Goal: Obtain resource: Download file/media

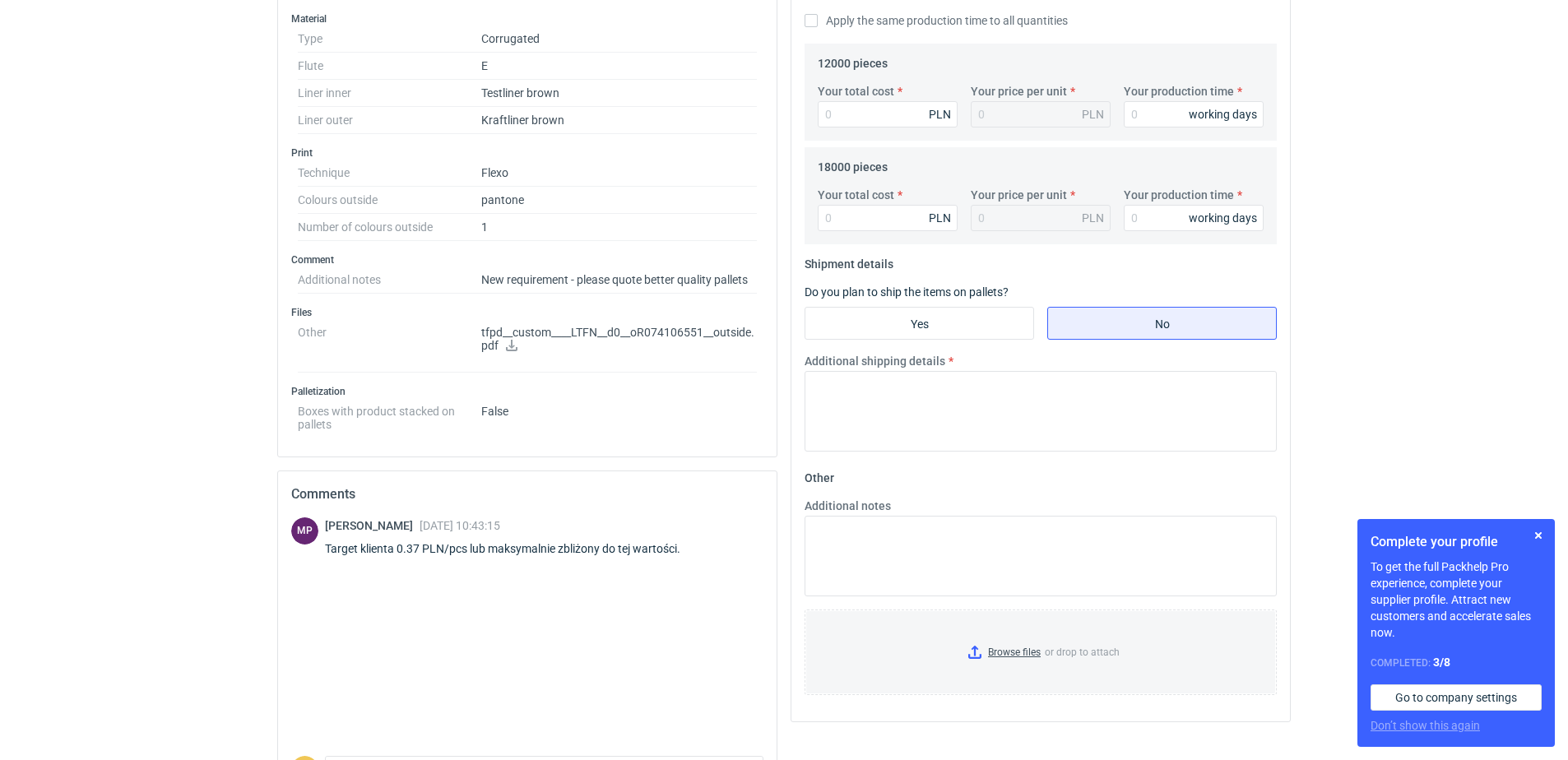
scroll to position [576, 0]
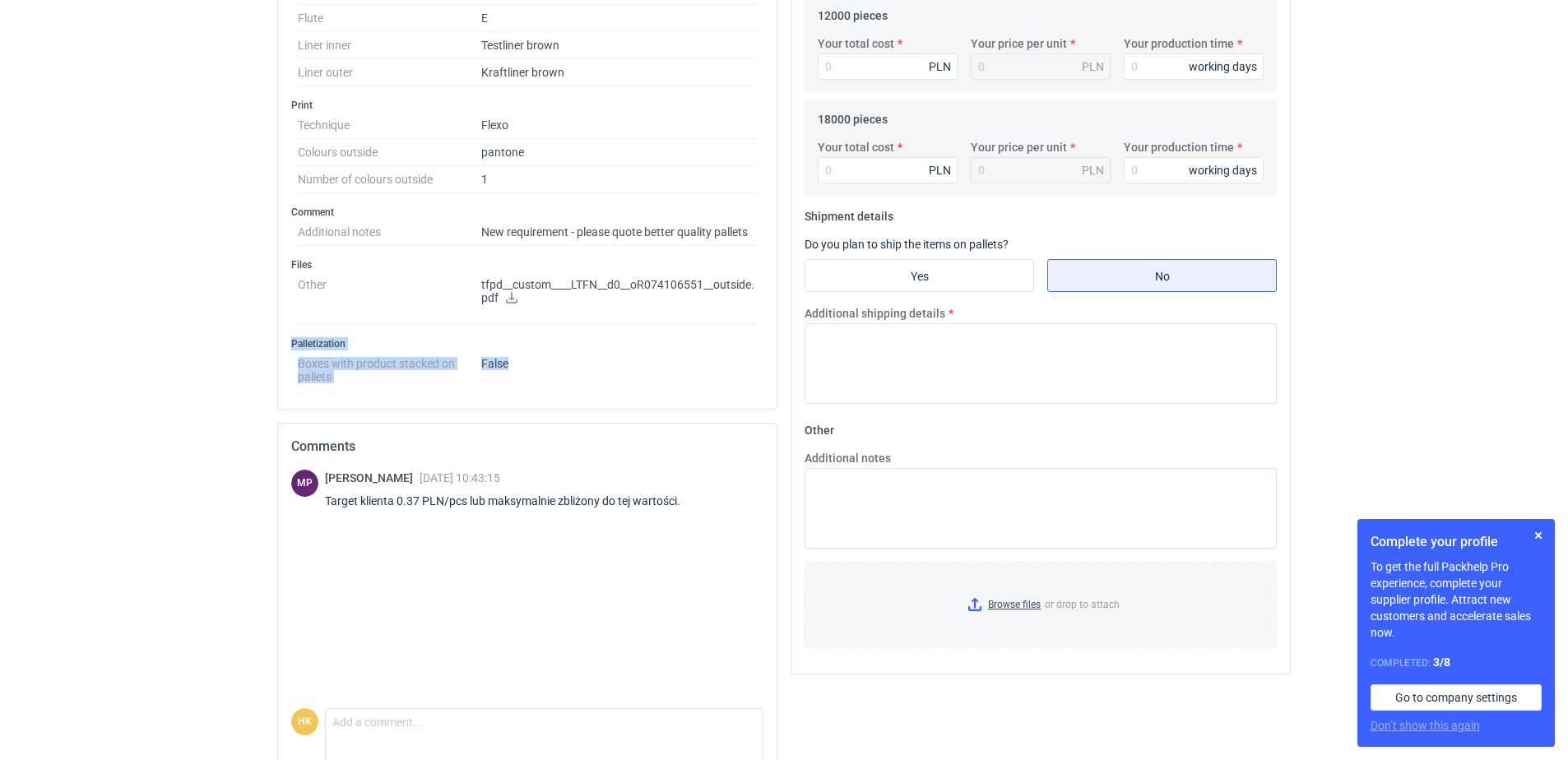
drag, startPoint x: 286, startPoint y: 339, endPoint x: 519, endPoint y: 360, distance: 233.9
click at [519, 360] on div "Type Product category Corrugated Structural design Product model Mailer box (fe…" at bounding box center [527, 34] width 499 height 750
copy div "Palletization Boxes with product stacked on pallets False"
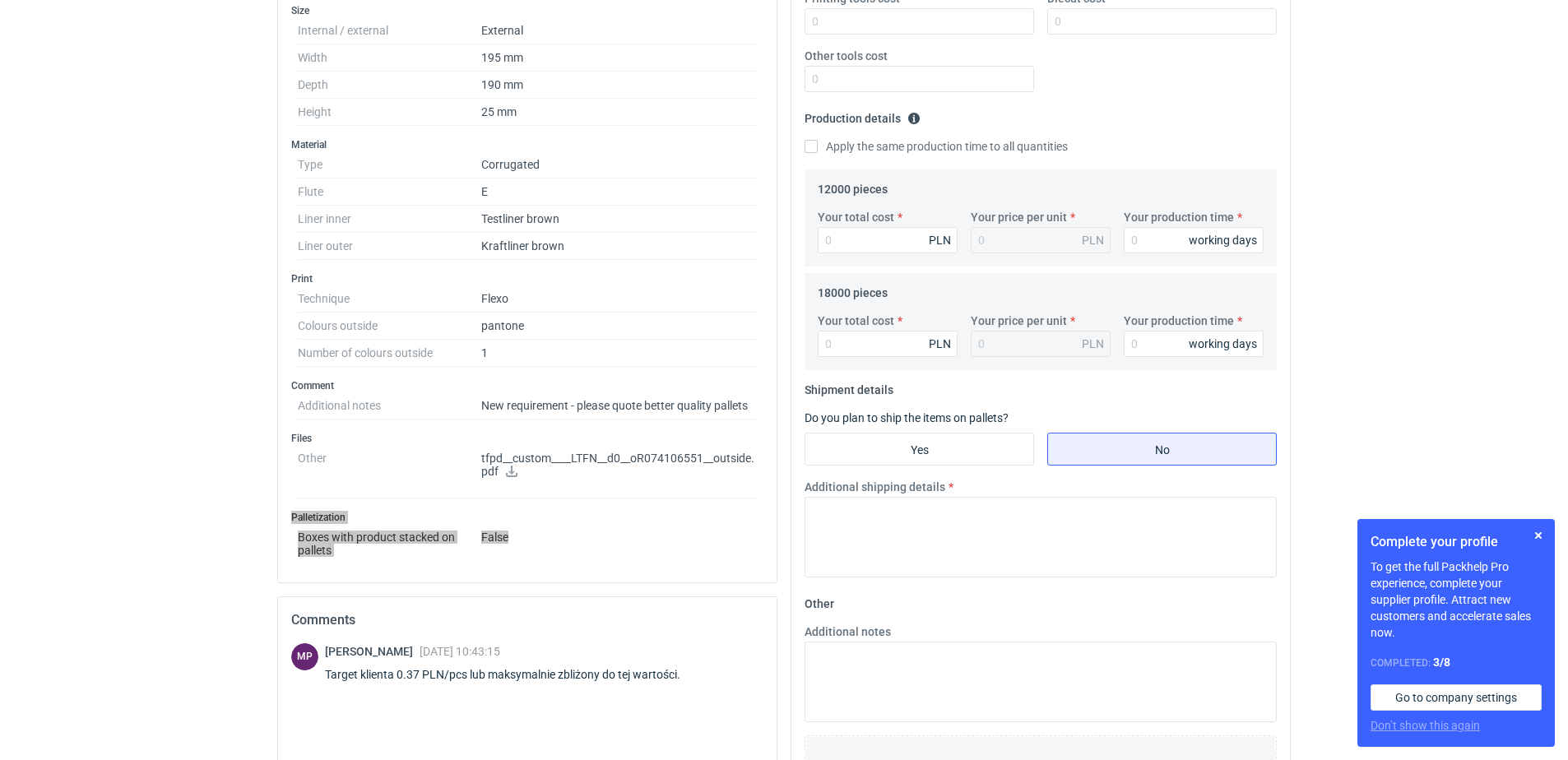
scroll to position [411, 0]
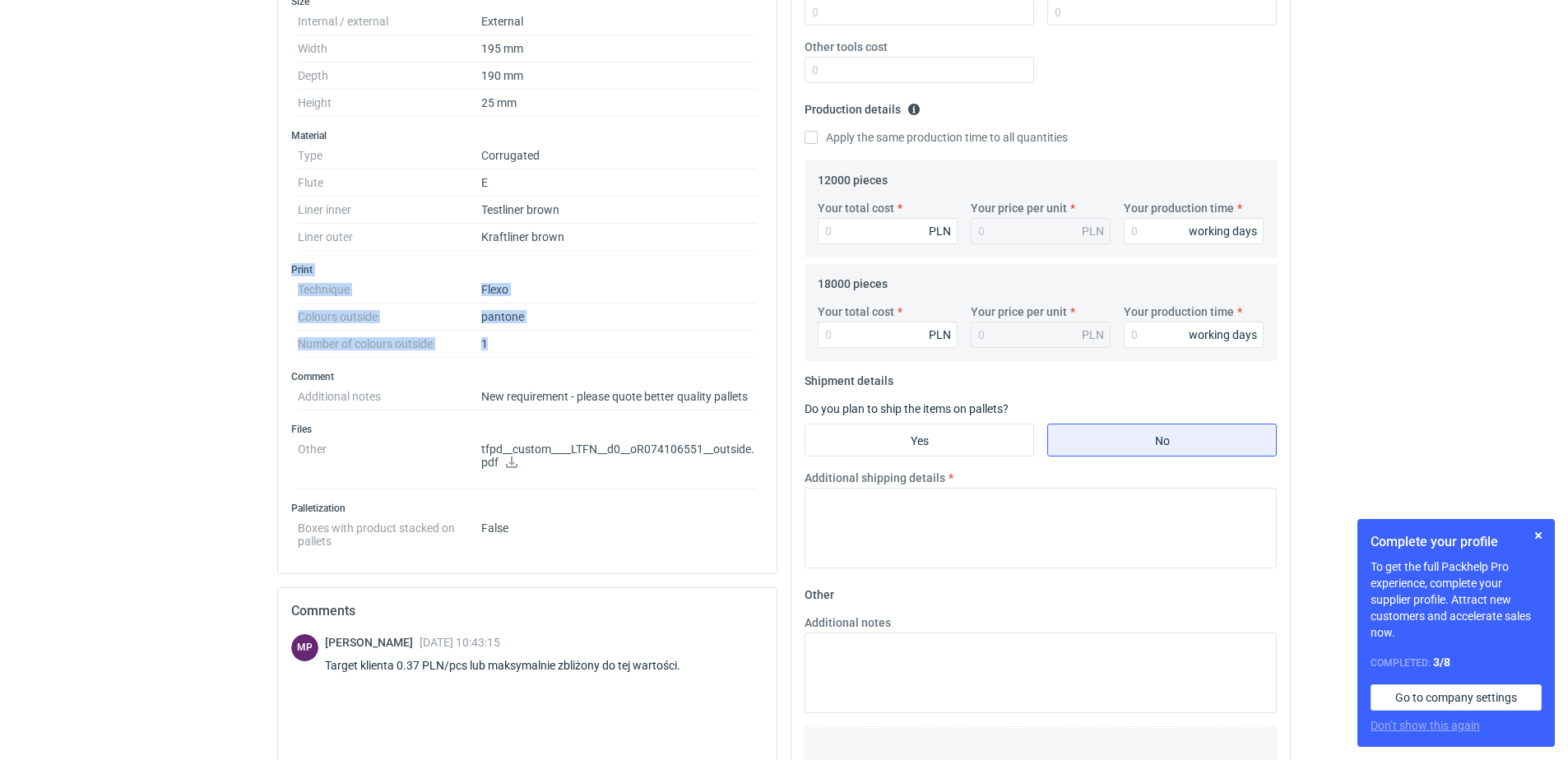
drag, startPoint x: 284, startPoint y: 267, endPoint x: 553, endPoint y: 346, distance: 280.4
click at [553, 346] on div "Type Product category Corrugated Structural design Product model Mailer box (fe…" at bounding box center [527, 198] width 499 height 750
copy div "Print Technique Flexo Colours outside pantone Number of colours outside 1"
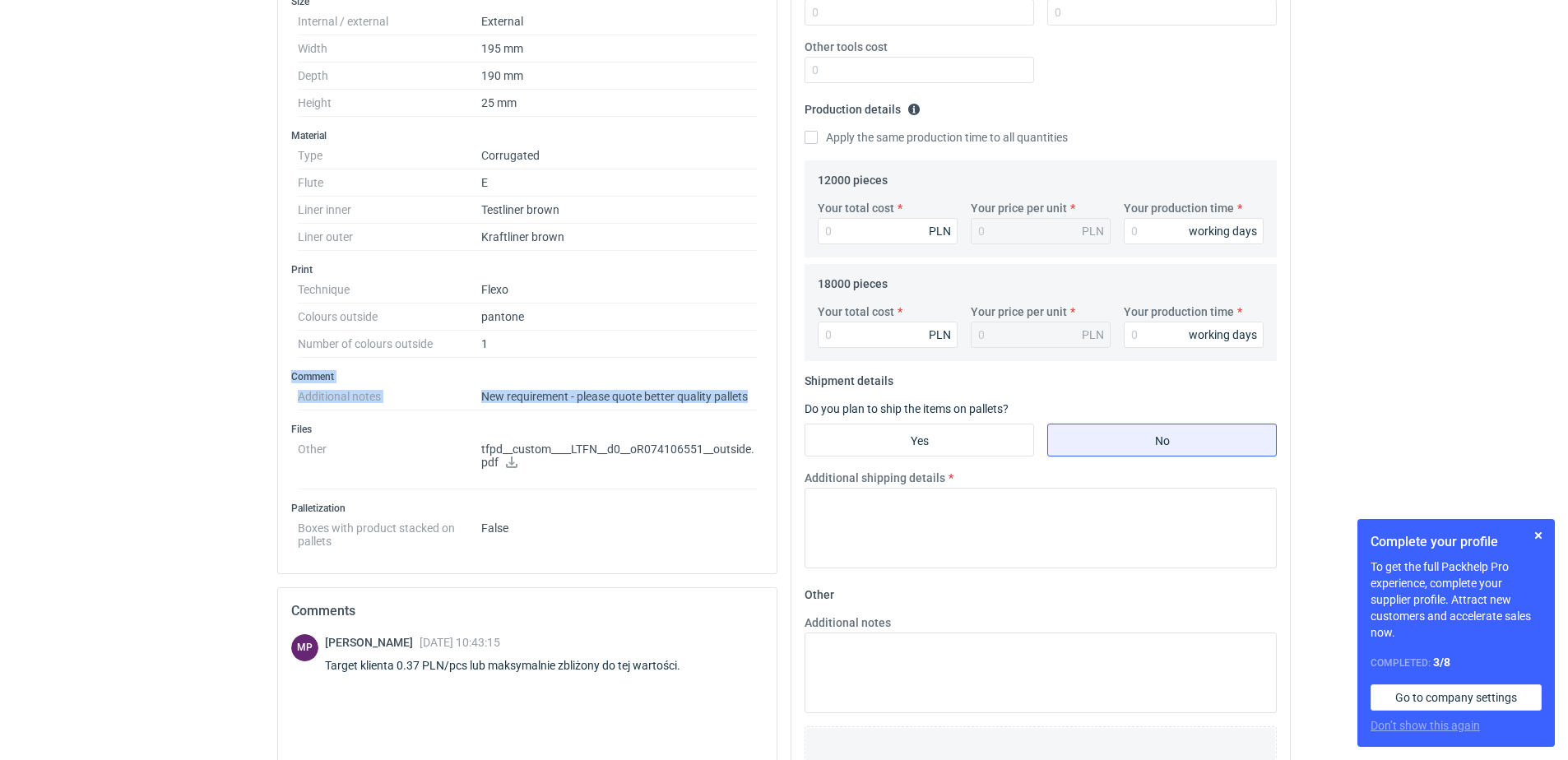
drag, startPoint x: 281, startPoint y: 374, endPoint x: 773, endPoint y: 398, distance: 492.6
click at [773, 398] on div "Type Product category Corrugated Structural design Product model Mailer box (fe…" at bounding box center [527, 198] width 499 height 750
copy div "Comment Additional notes New requirement - please quote better quality pallets"
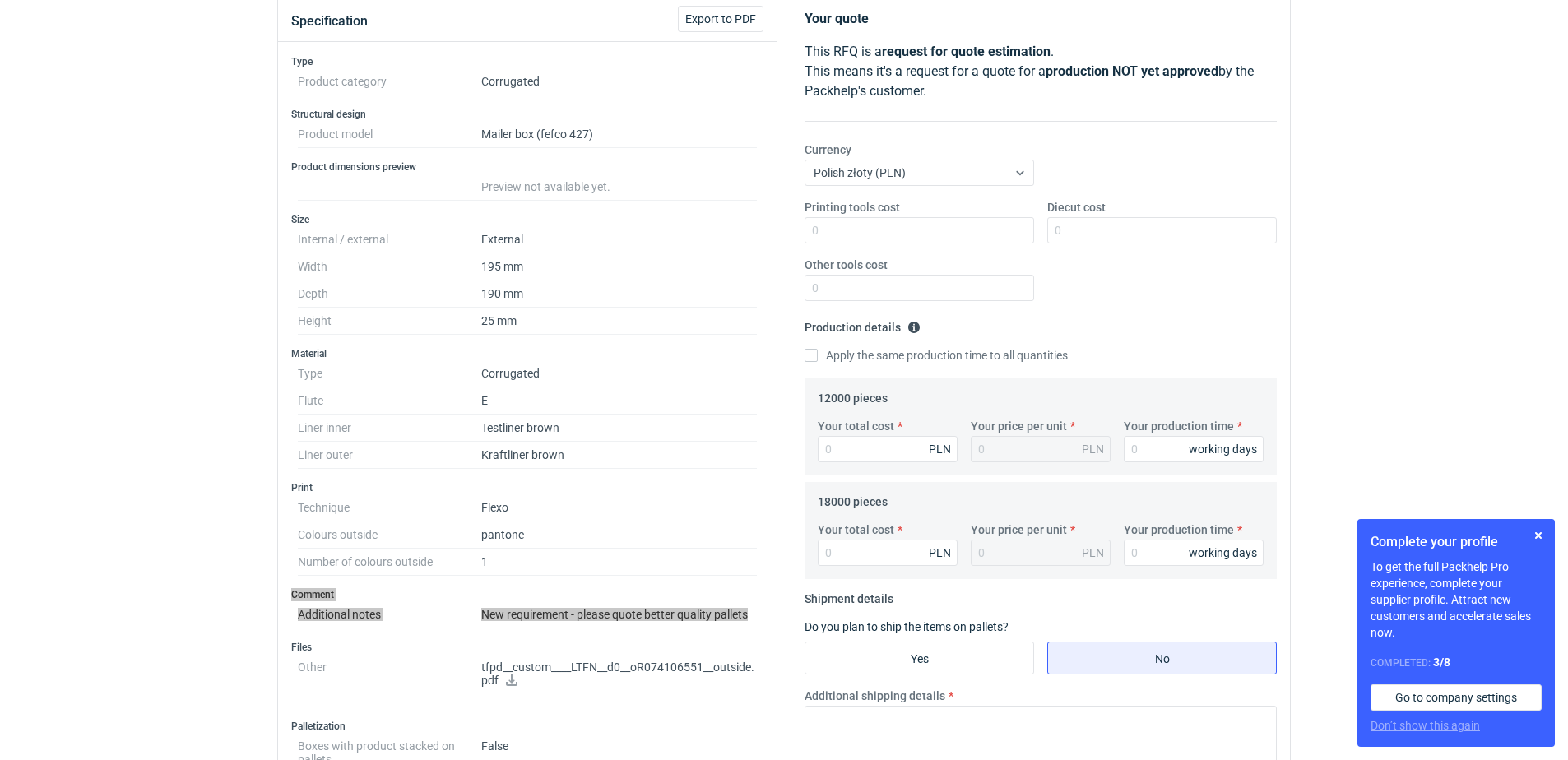
scroll to position [165, 0]
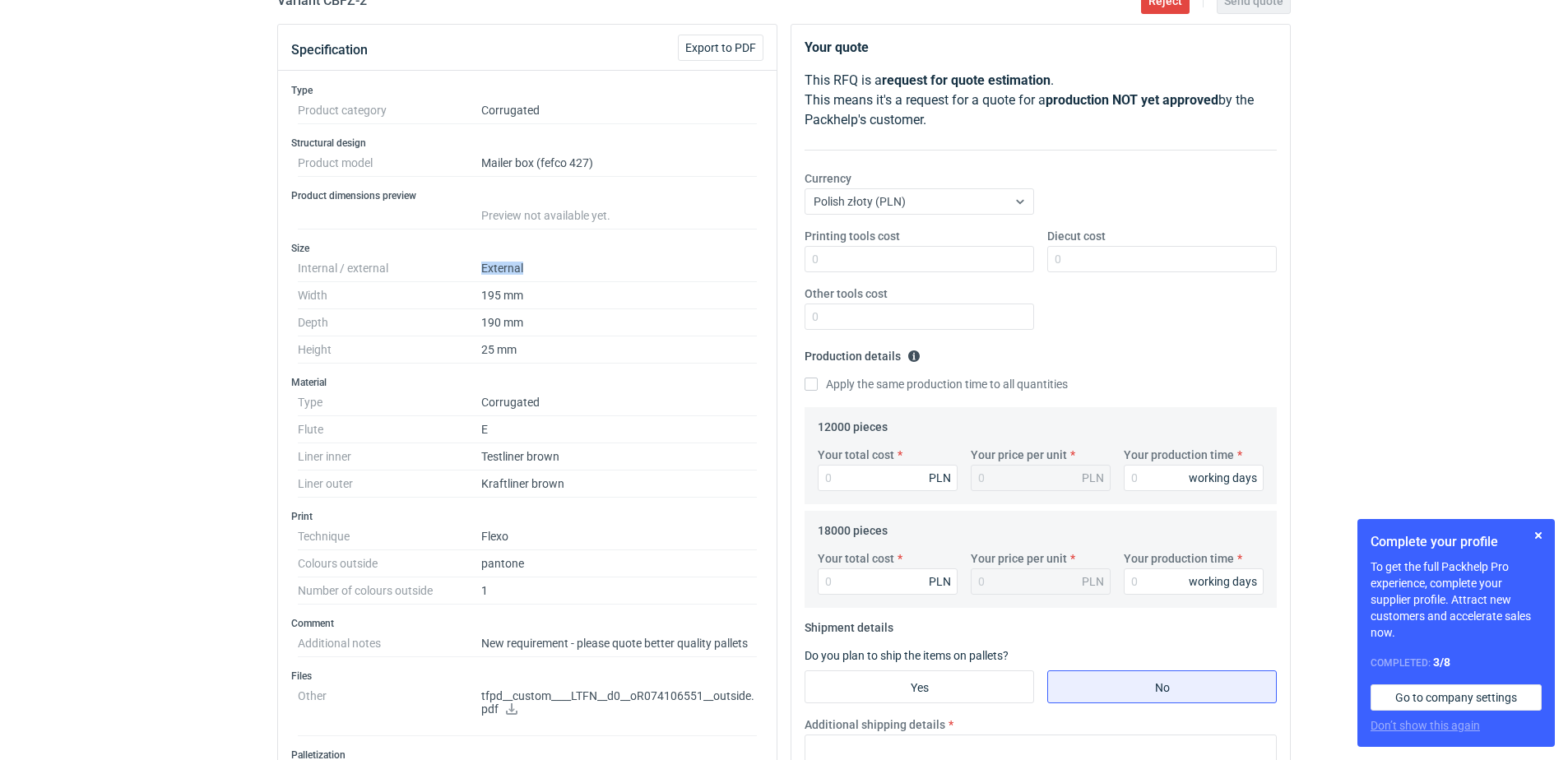
drag, startPoint x: 537, startPoint y: 264, endPoint x: 477, endPoint y: 264, distance: 60.0
click at [477, 264] on dl "Internal / external External Width 195 mm Depth 190 mm Height 25 mm" at bounding box center [526, 309] width 459 height 109
copy dl "External"
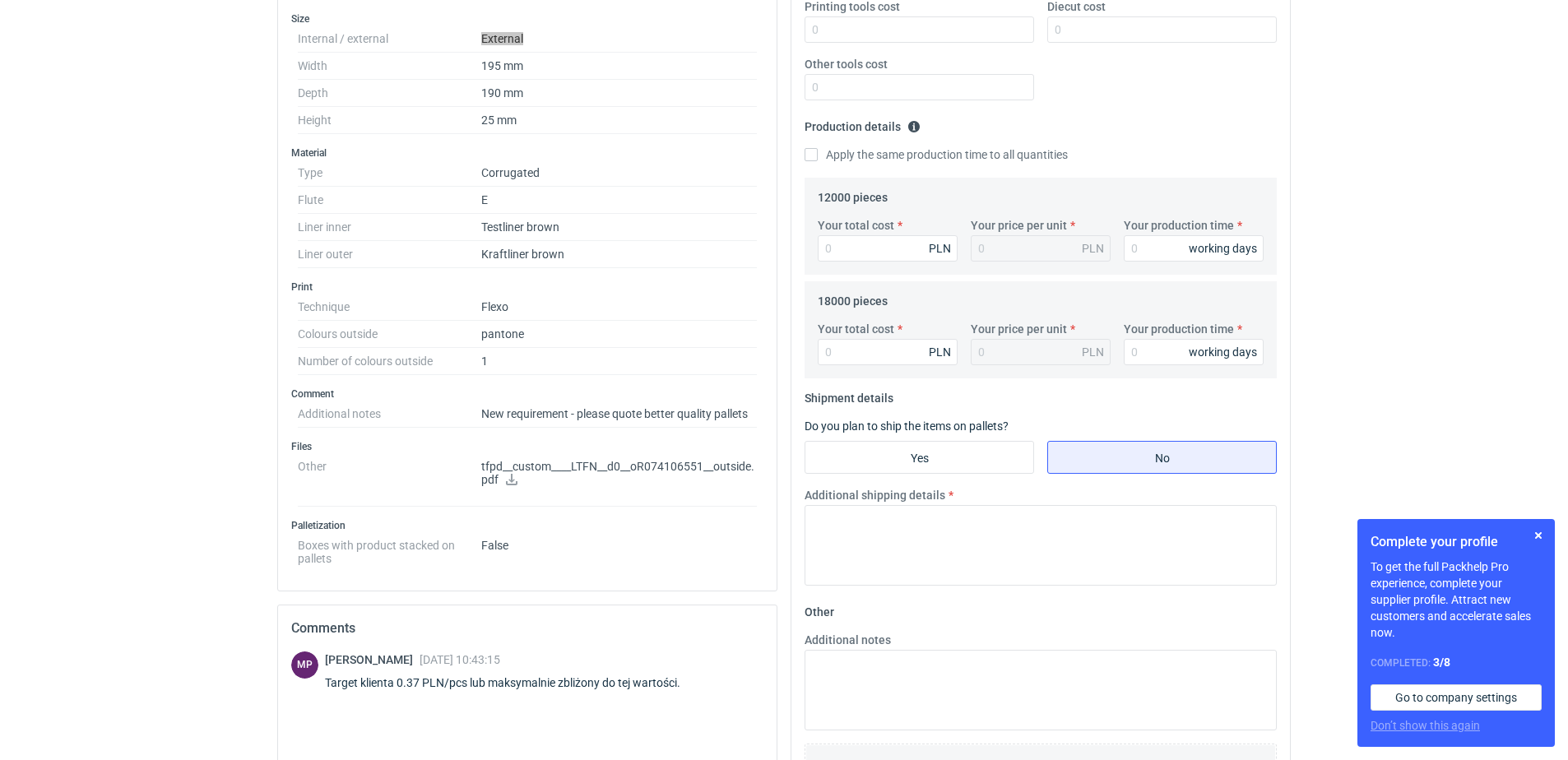
scroll to position [411, 0]
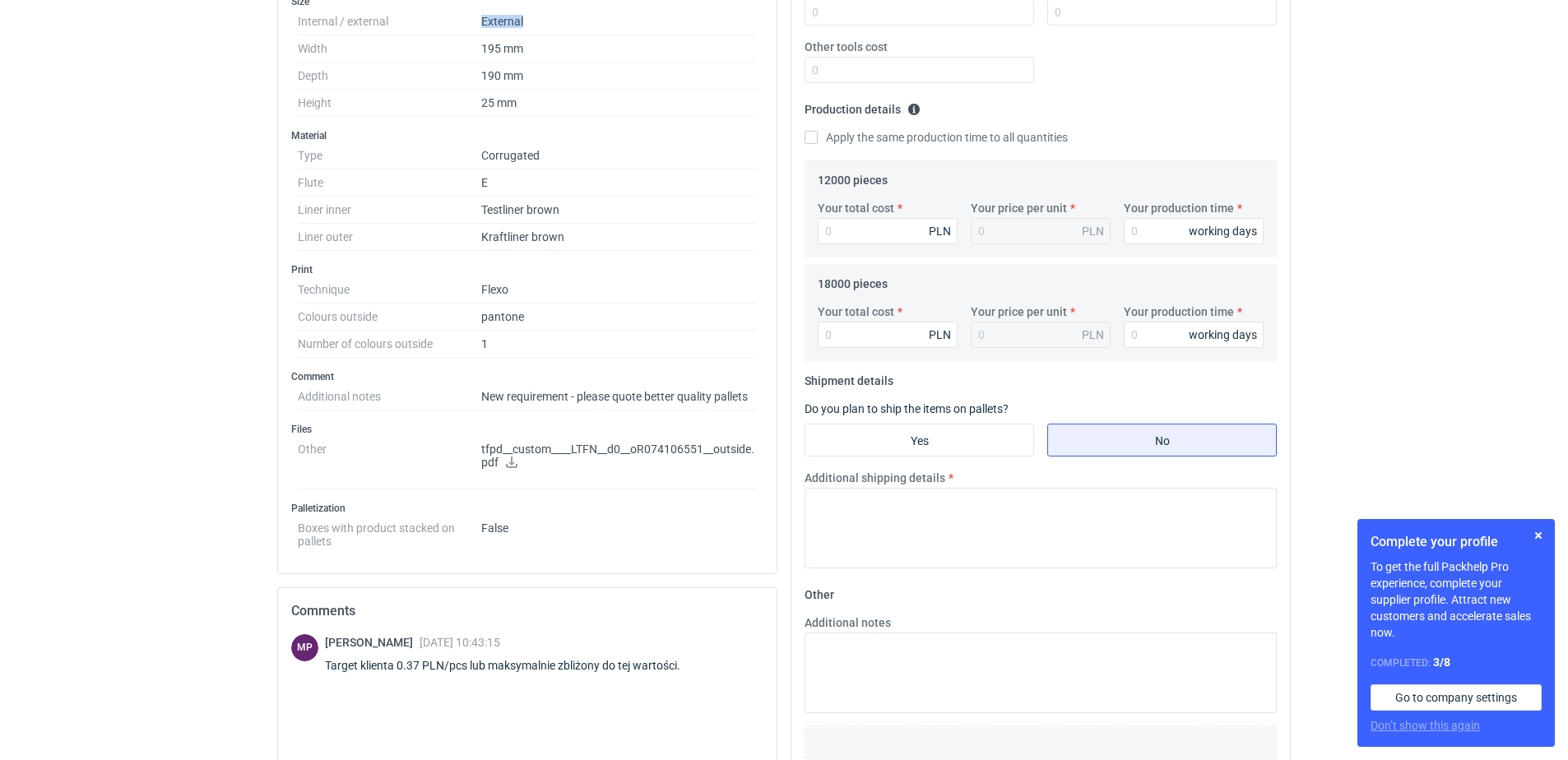
click at [511, 459] on icon at bounding box center [512, 462] width 11 height 11
click at [510, 461] on icon at bounding box center [512, 462] width 13 height 11
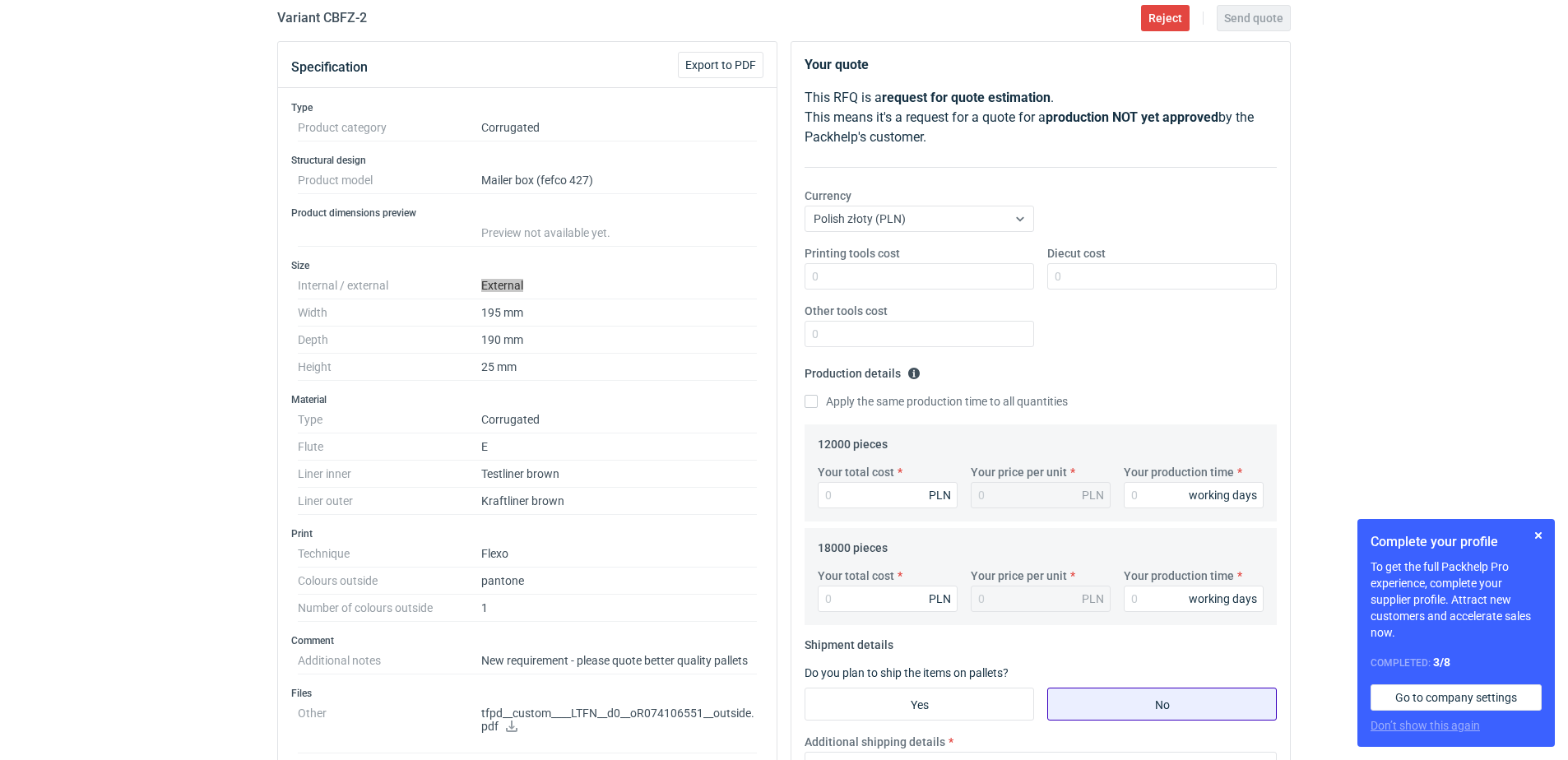
scroll to position [0, 0]
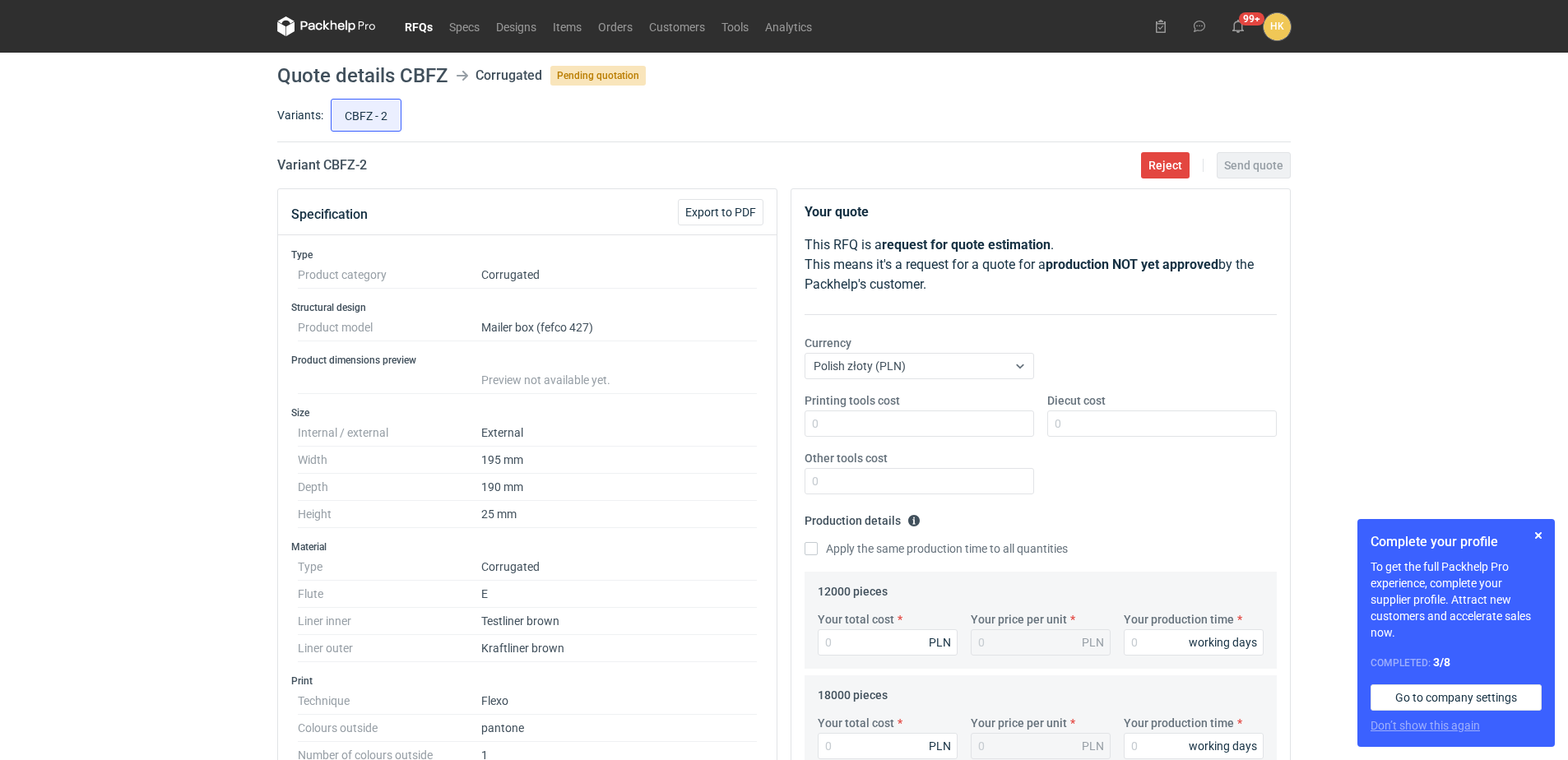
click at [1532, 200] on div "RFQs Specs Designs Items Orders Customers Tools Analytics 99+ [PERSON_NAME] Koł…" at bounding box center [784, 380] width 1568 height 760
click at [698, 212] on span "Export to PDF" at bounding box center [721, 213] width 71 height 11
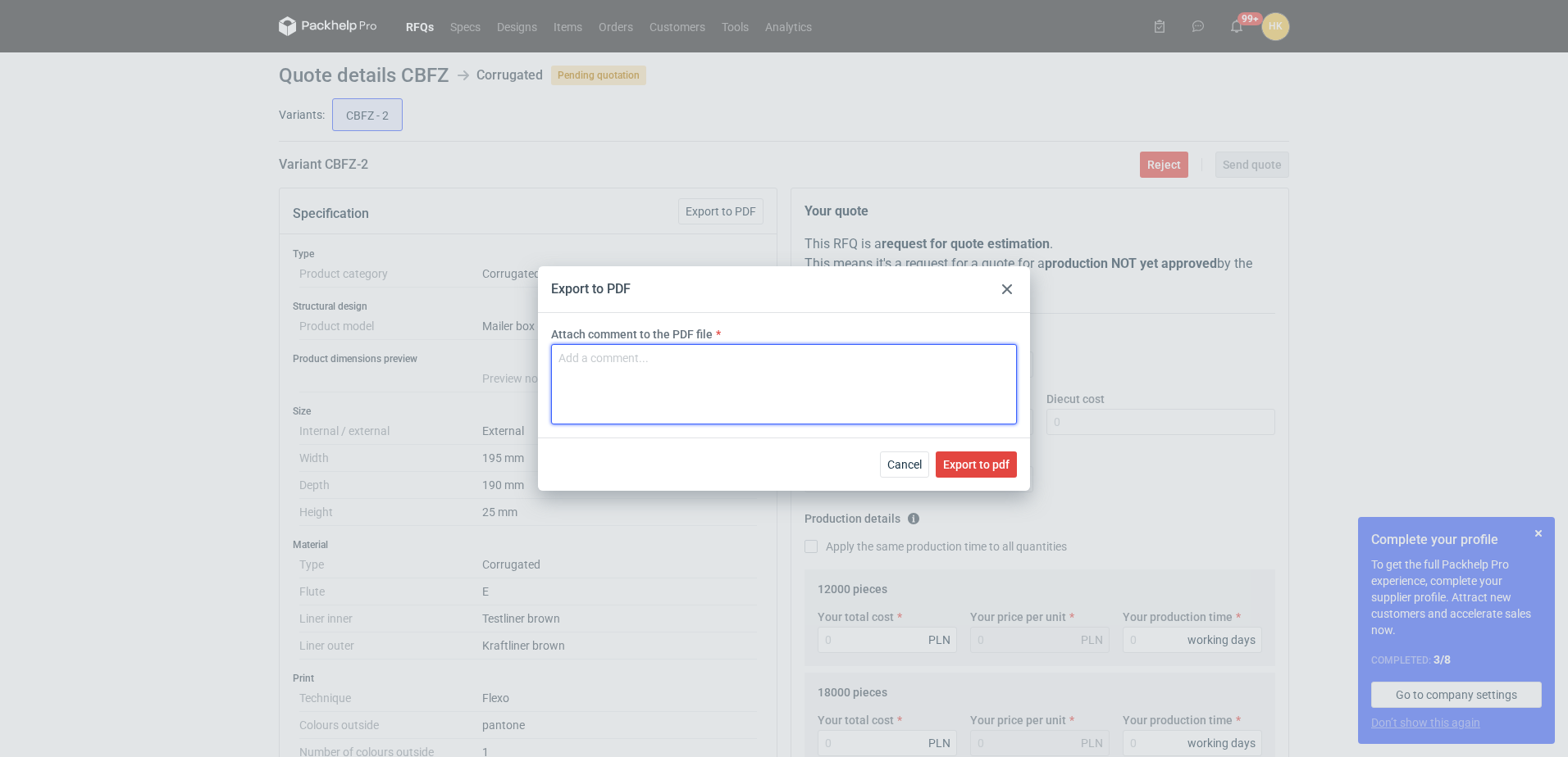
click at [736, 359] on textarea "Attach comment to the PDF file" at bounding box center [784, 384] width 466 height 81
type textarea "CBFZ-2"
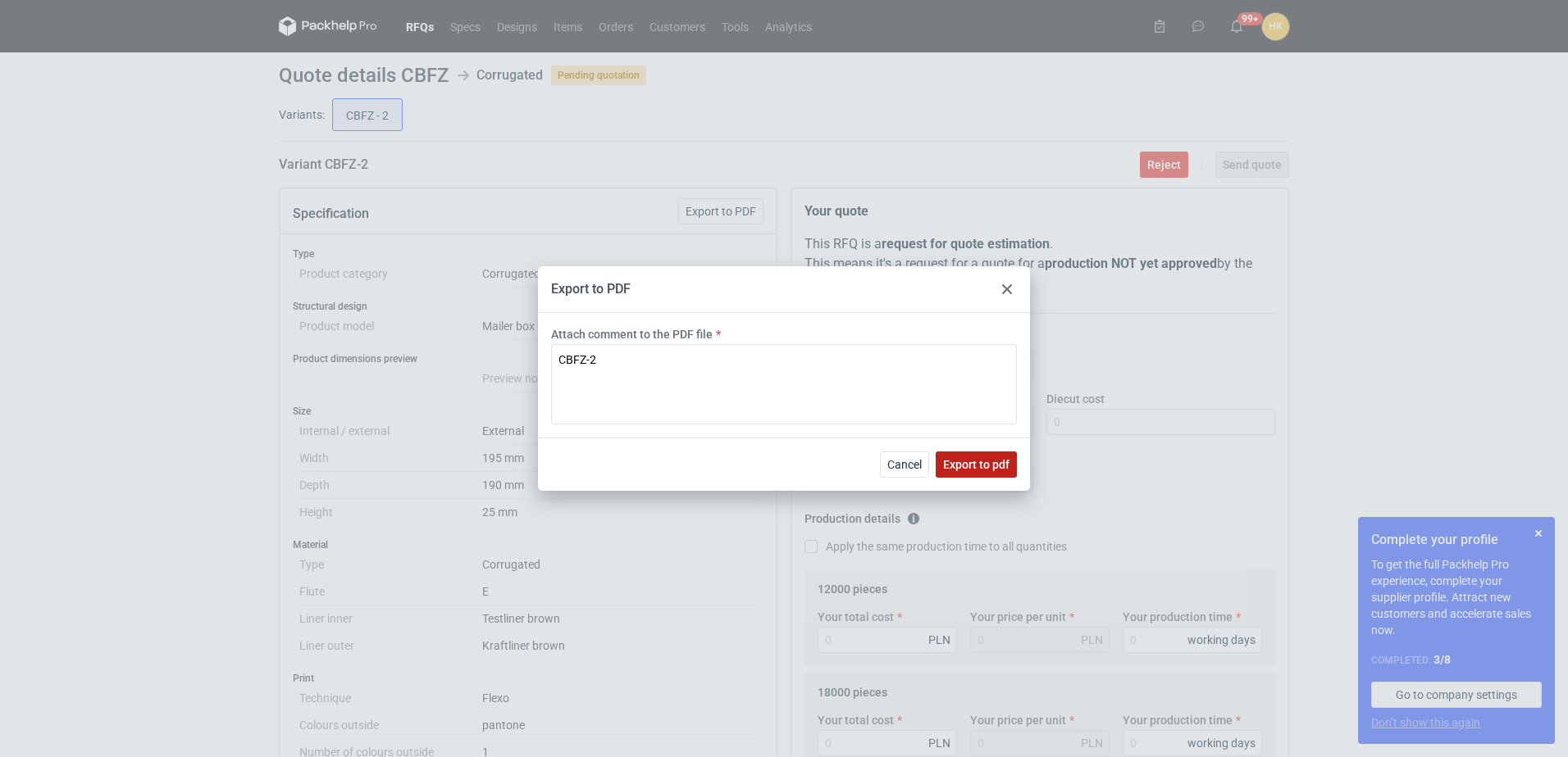
click at [972, 468] on span "Export to pdf" at bounding box center [976, 464] width 67 height 11
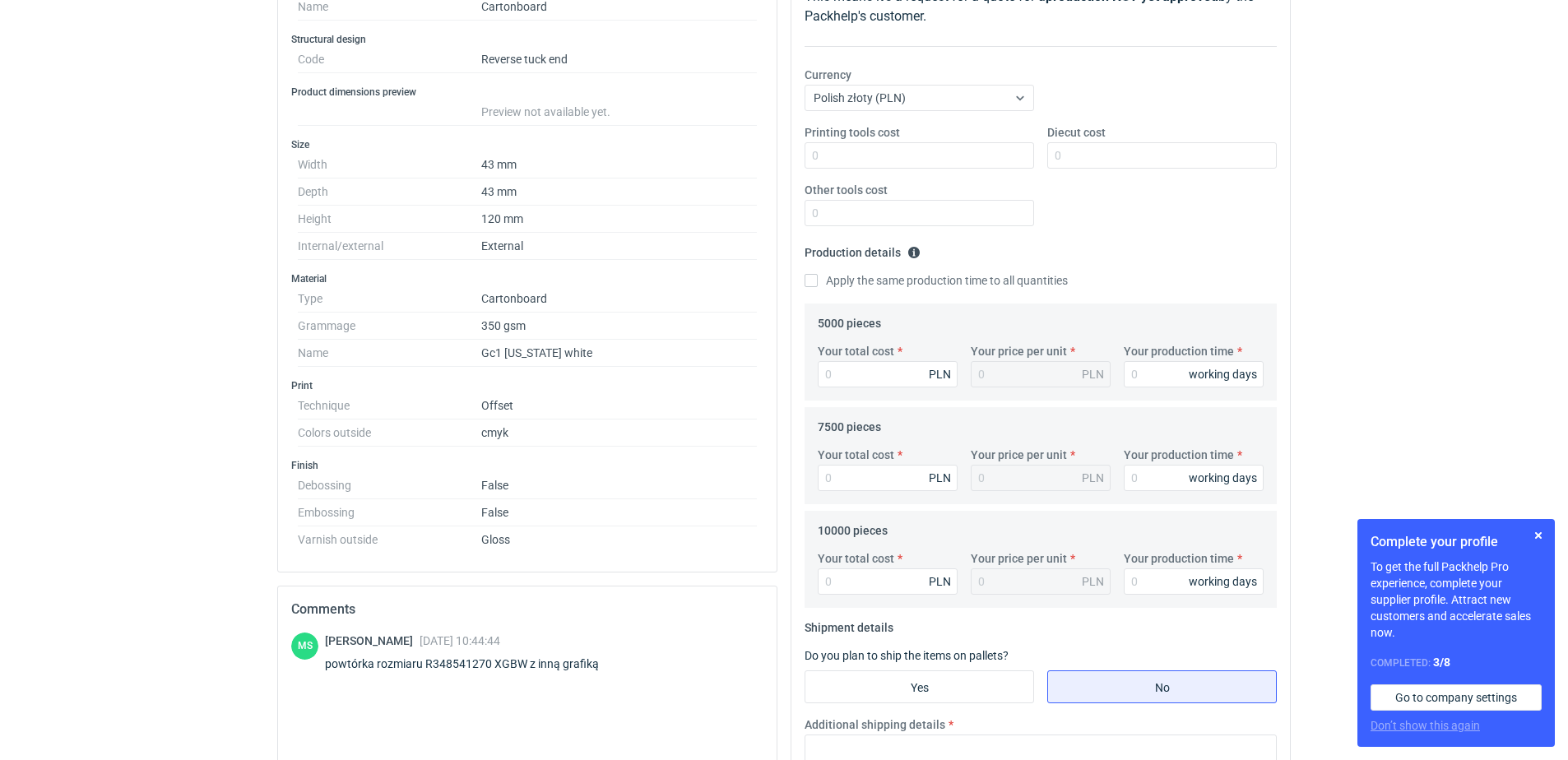
scroll to position [329, 0]
